Goal: Information Seeking & Learning: Understand process/instructions

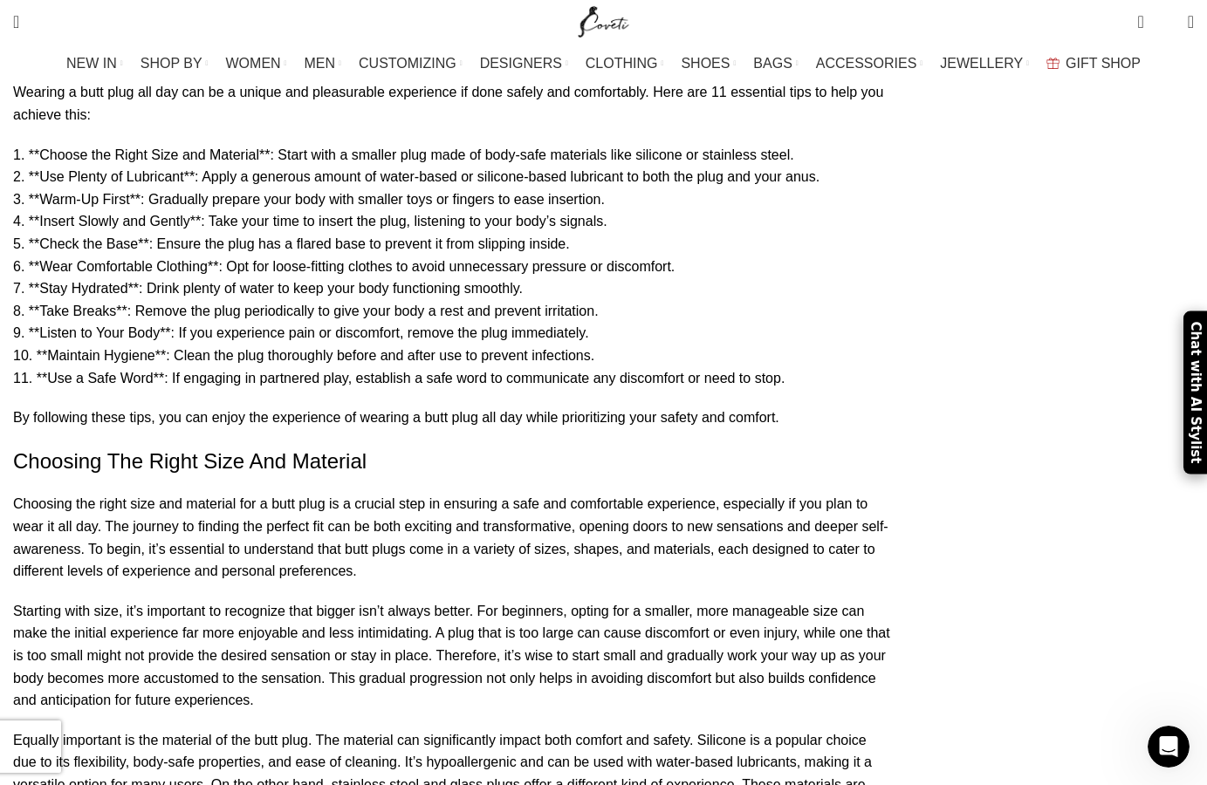
scroll to position [1958, 0]
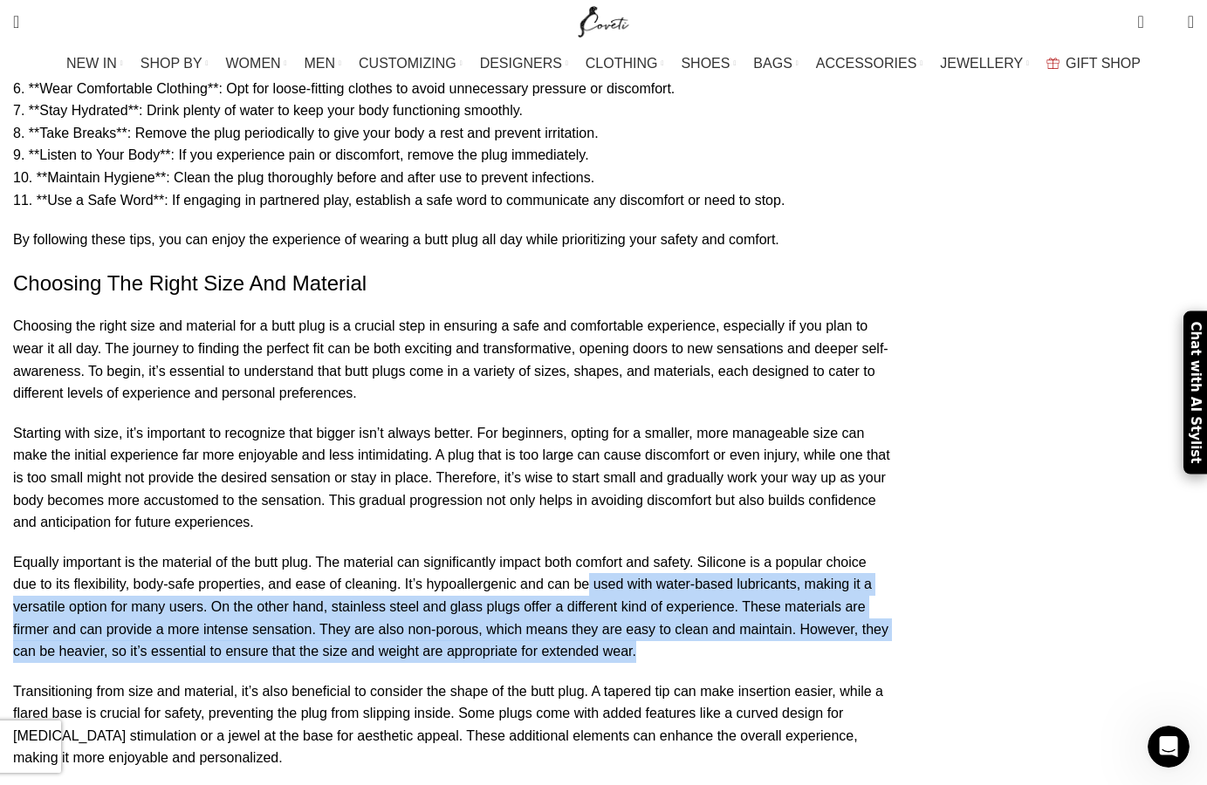
drag, startPoint x: 539, startPoint y: 384, endPoint x: 537, endPoint y: 330, distance: 54.2
click at [537, 552] on p "Equally important is the material of the butt plug. The material can significan…" at bounding box center [452, 608] width 879 height 112
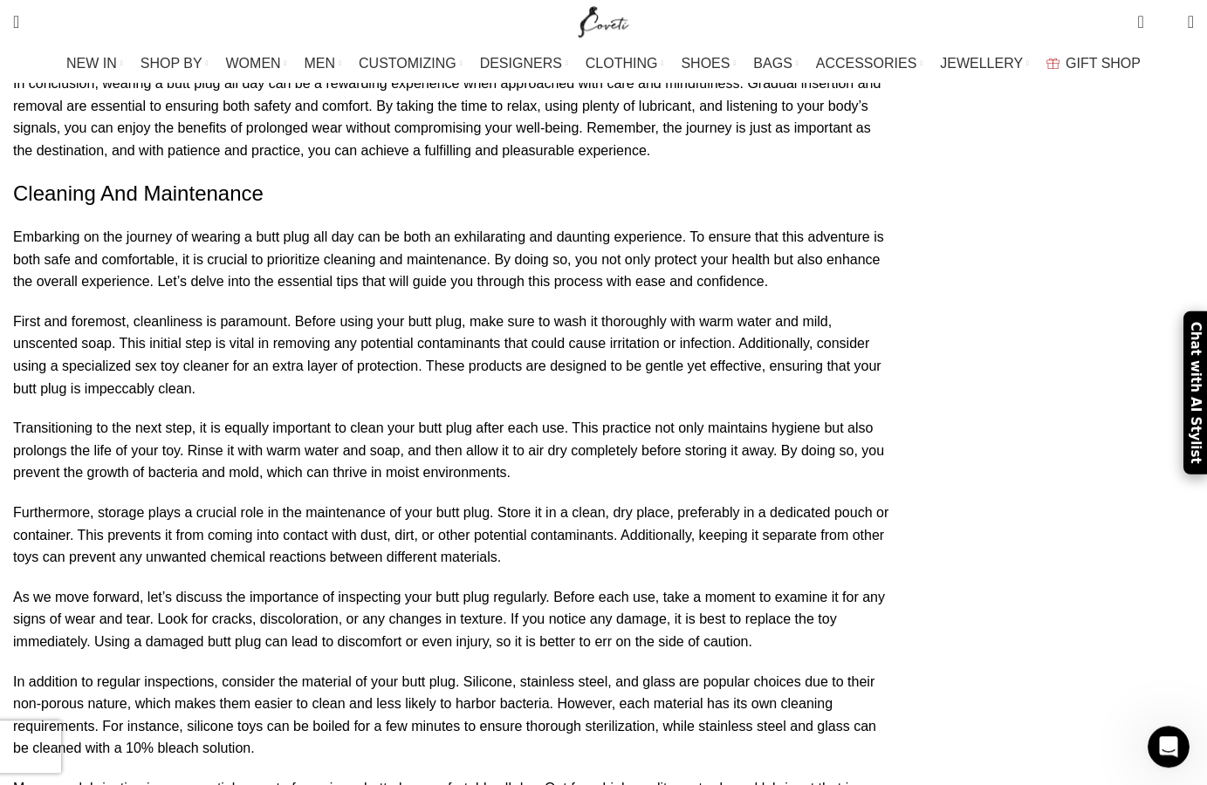
scroll to position [4361, 0]
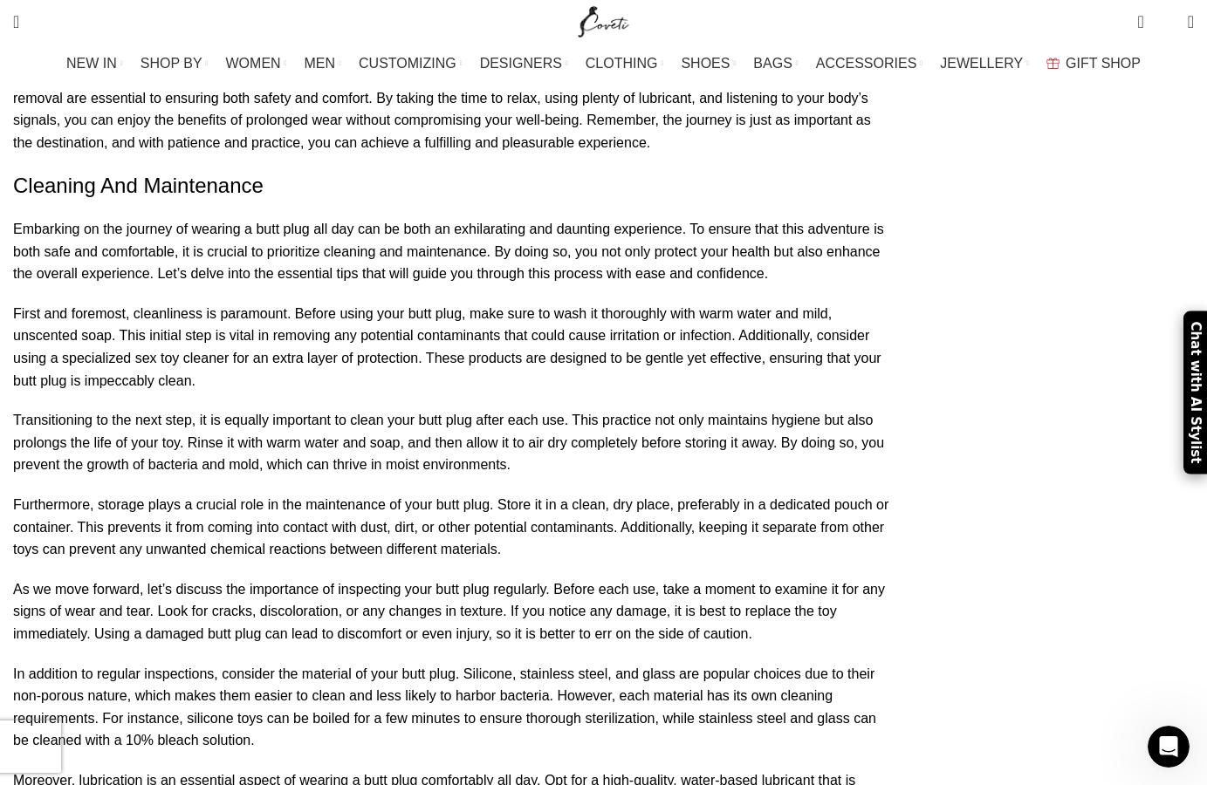
drag, startPoint x: 306, startPoint y: 489, endPoint x: 536, endPoint y: 463, distance: 230.9
drag, startPoint x: 613, startPoint y: 453, endPoint x: 547, endPoint y: 458, distance: 65.7
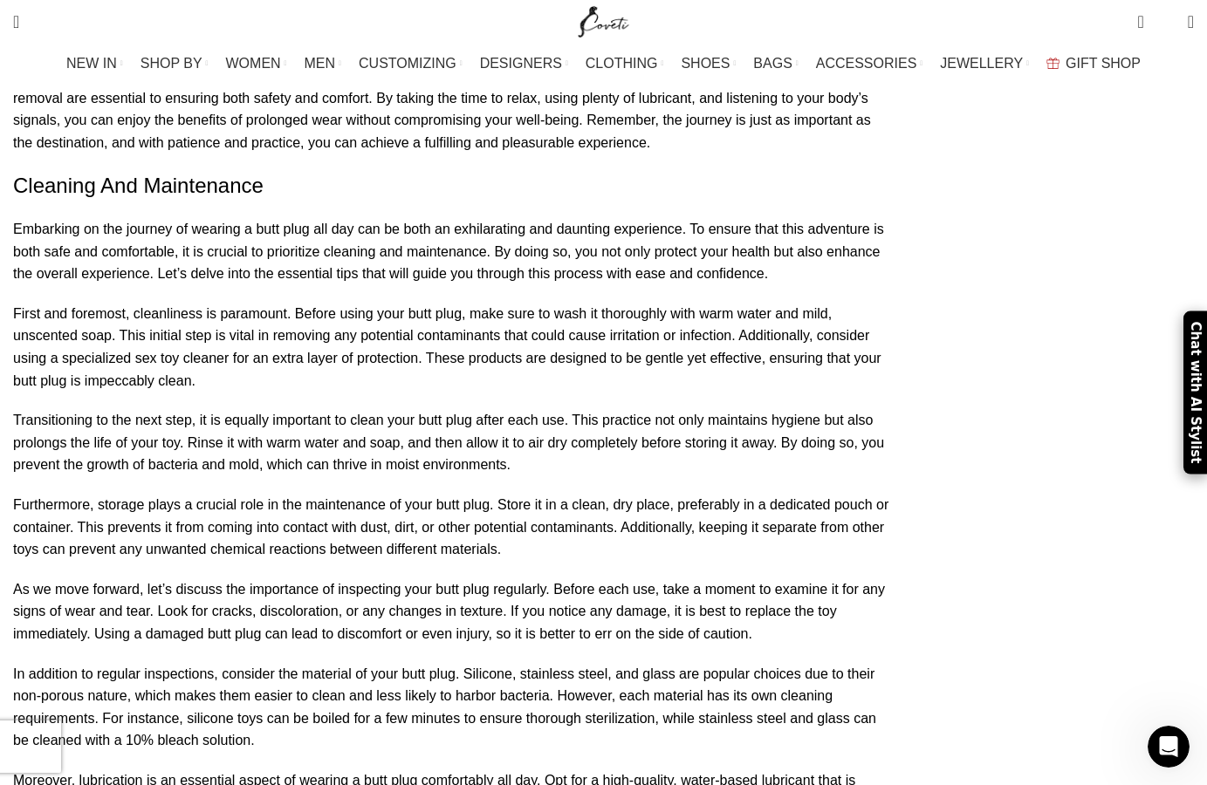
drag, startPoint x: 671, startPoint y: 465, endPoint x: 442, endPoint y: 465, distance: 228.6
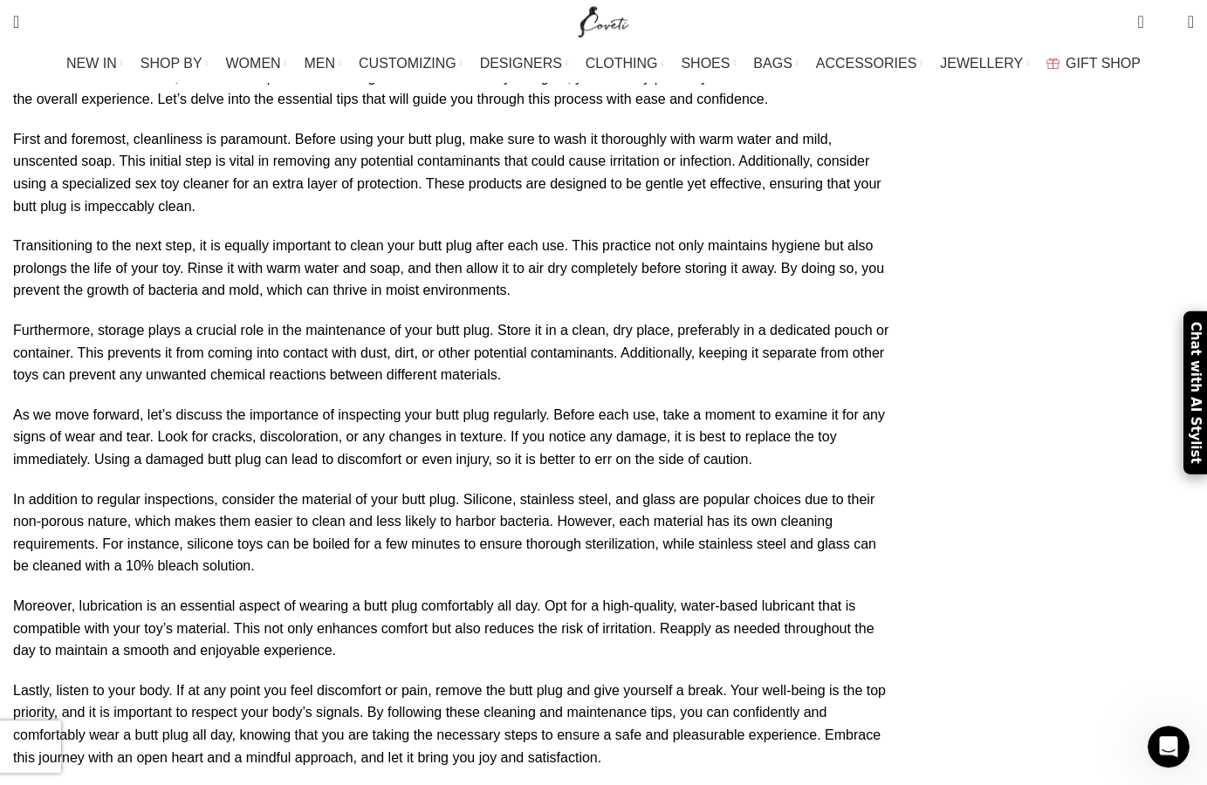
scroll to position [4540, 0]
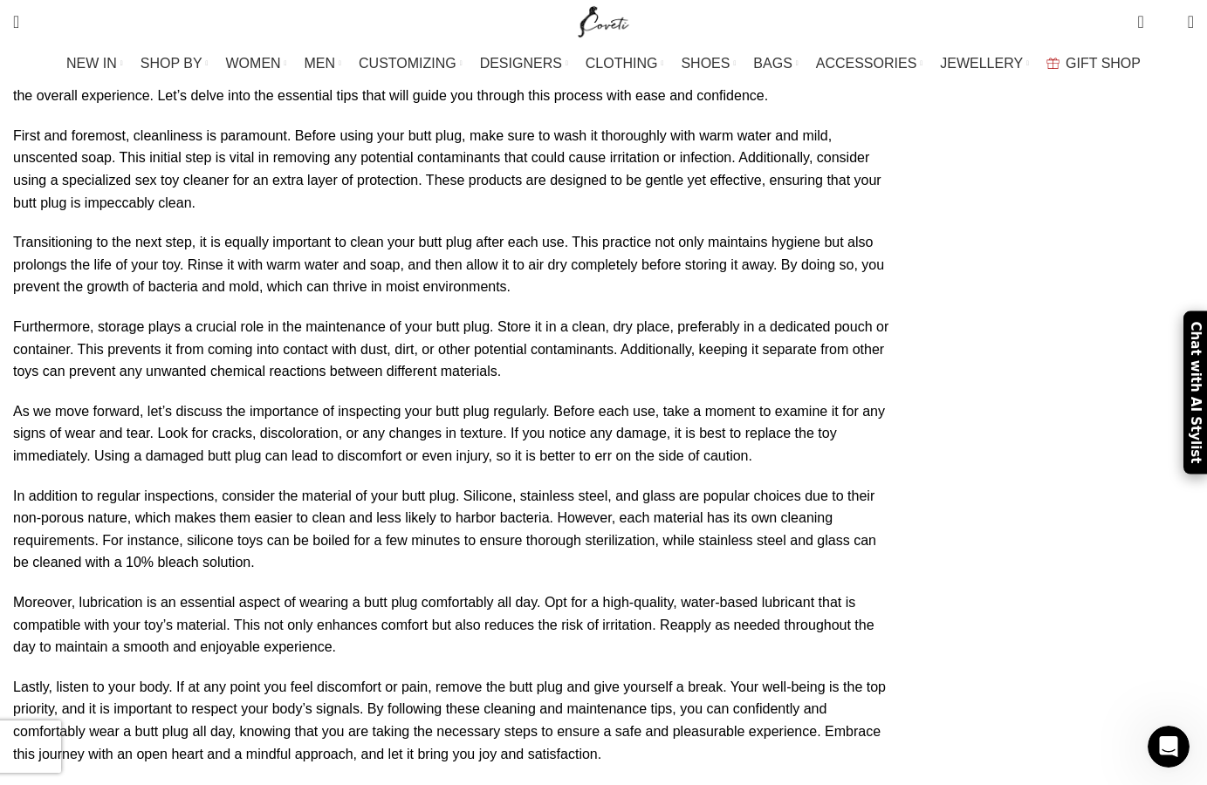
drag, startPoint x: 435, startPoint y: 465, endPoint x: 268, endPoint y: 460, distance: 166.8
drag, startPoint x: 531, startPoint y: 438, endPoint x: 178, endPoint y: 438, distance: 353.4
drag, startPoint x: 614, startPoint y: 399, endPoint x: 279, endPoint y: 394, distance: 335.1
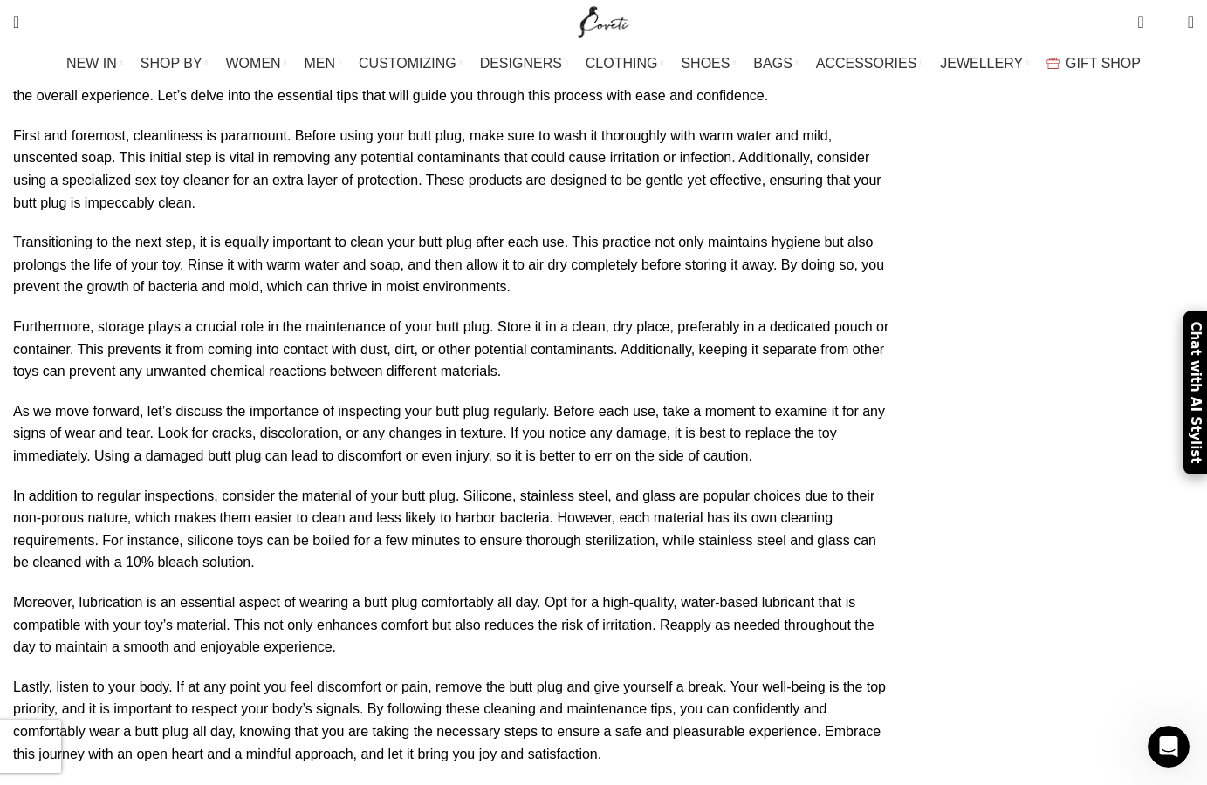
drag, startPoint x: 583, startPoint y: 371, endPoint x: 143, endPoint y: 380, distance: 439.9
drag, startPoint x: 174, startPoint y: 360, endPoint x: 766, endPoint y: 366, distance: 592.6
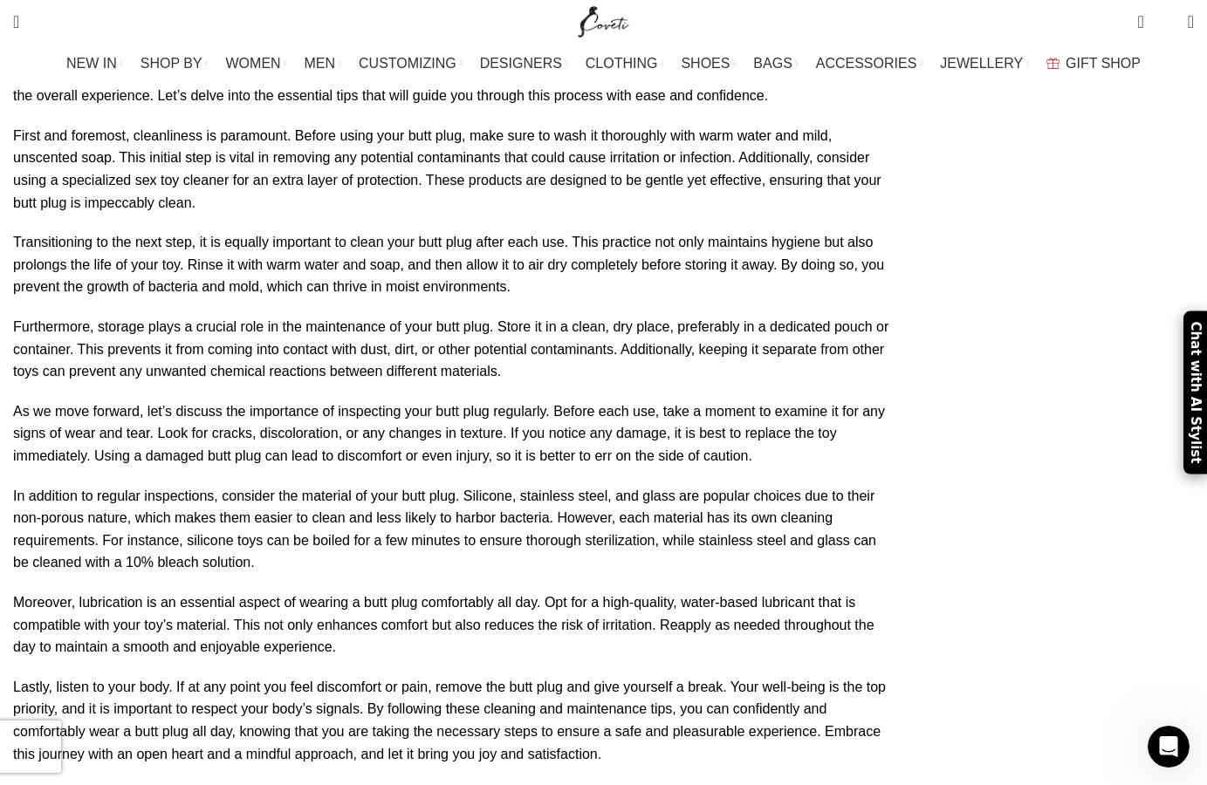
drag, startPoint x: 833, startPoint y: 349, endPoint x: 99, endPoint y: 346, distance: 734.8
drag, startPoint x: 169, startPoint y: 367, endPoint x: 513, endPoint y: 371, distance: 343.9
drag, startPoint x: 533, startPoint y: 375, endPoint x: 207, endPoint y: 386, distance: 326.5
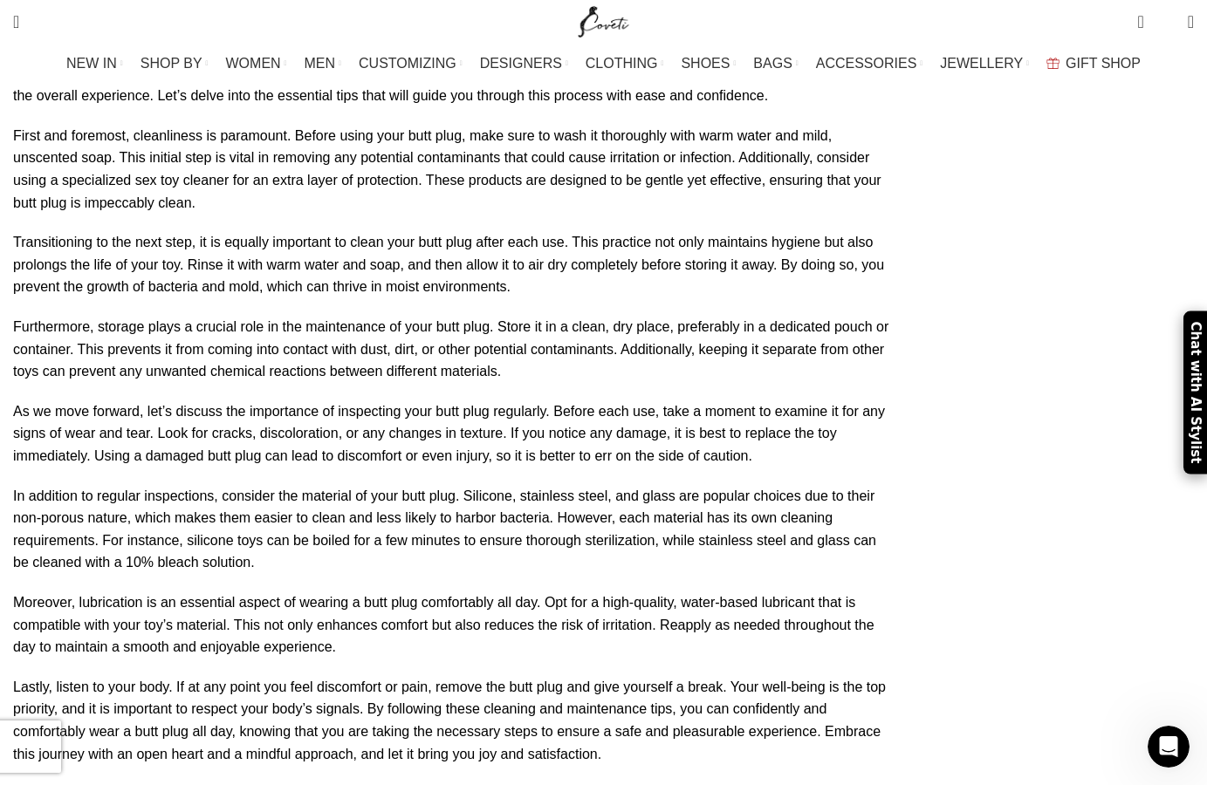
drag, startPoint x: 600, startPoint y: 350, endPoint x: 185, endPoint y: 339, distance: 414.7
drag, startPoint x: 716, startPoint y: 357, endPoint x: 106, endPoint y: 362, distance: 610.0
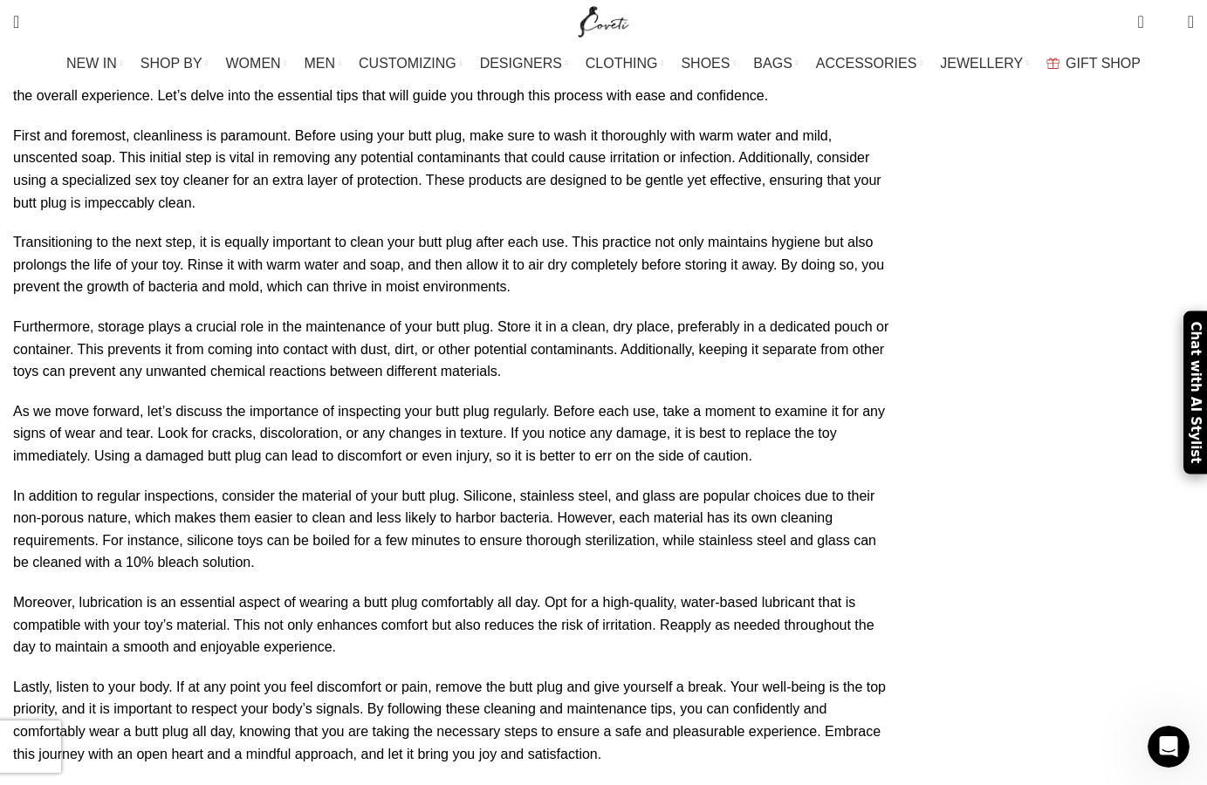
drag, startPoint x: 120, startPoint y: 383, endPoint x: 667, endPoint y: 382, distance: 547.2
drag, startPoint x: 754, startPoint y: 356, endPoint x: 67, endPoint y: 359, distance: 686.8
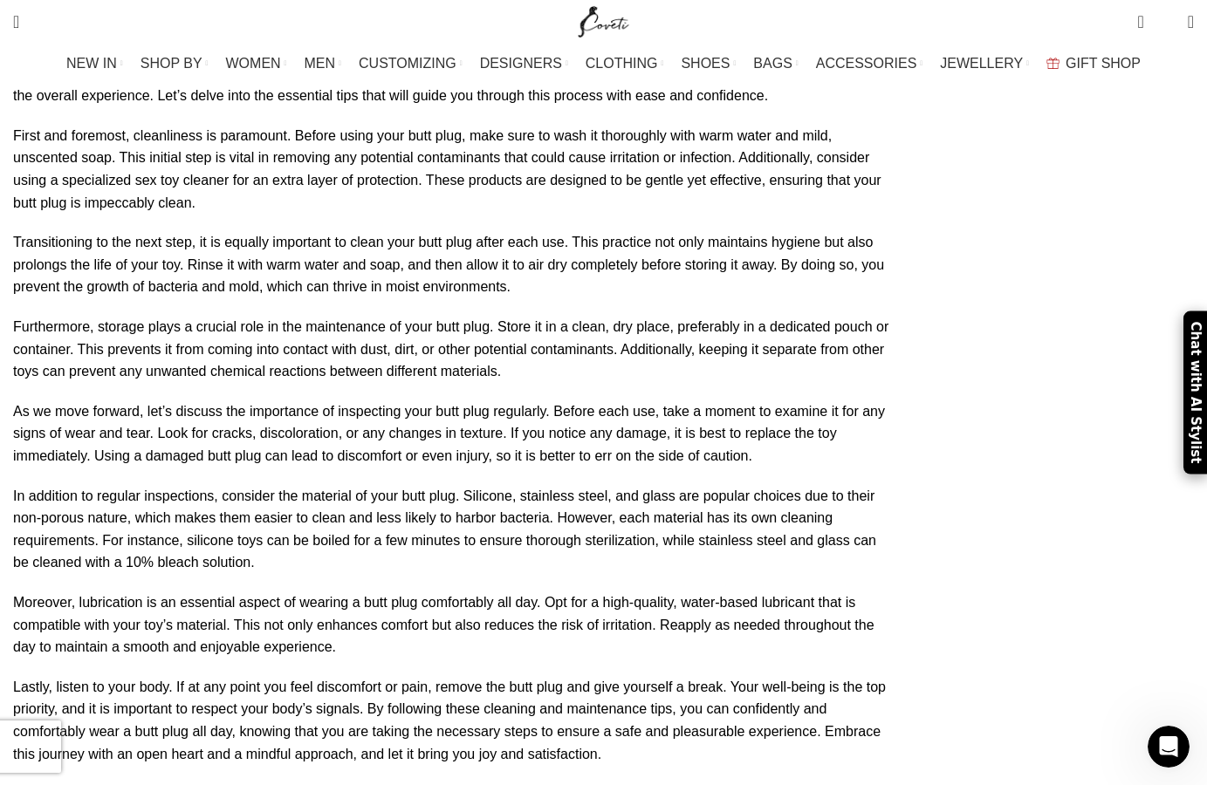
drag, startPoint x: 144, startPoint y: 390, endPoint x: 448, endPoint y: 402, distance: 303.9
drag, startPoint x: 554, startPoint y: 388, endPoint x: 118, endPoint y: 384, distance: 436.3
drag, startPoint x: 119, startPoint y: 367, endPoint x: 600, endPoint y: 372, distance: 481.7
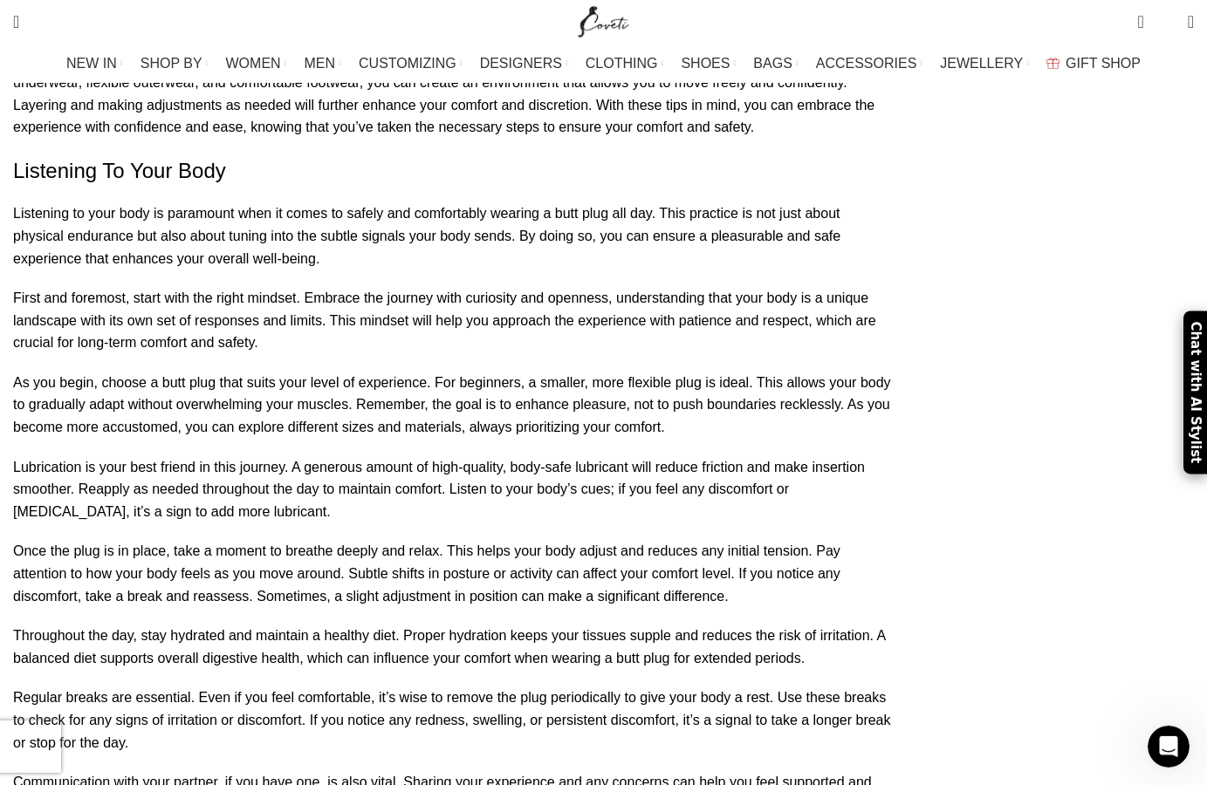
scroll to position [5964, 0]
